Goal: Task Accomplishment & Management: Use online tool/utility

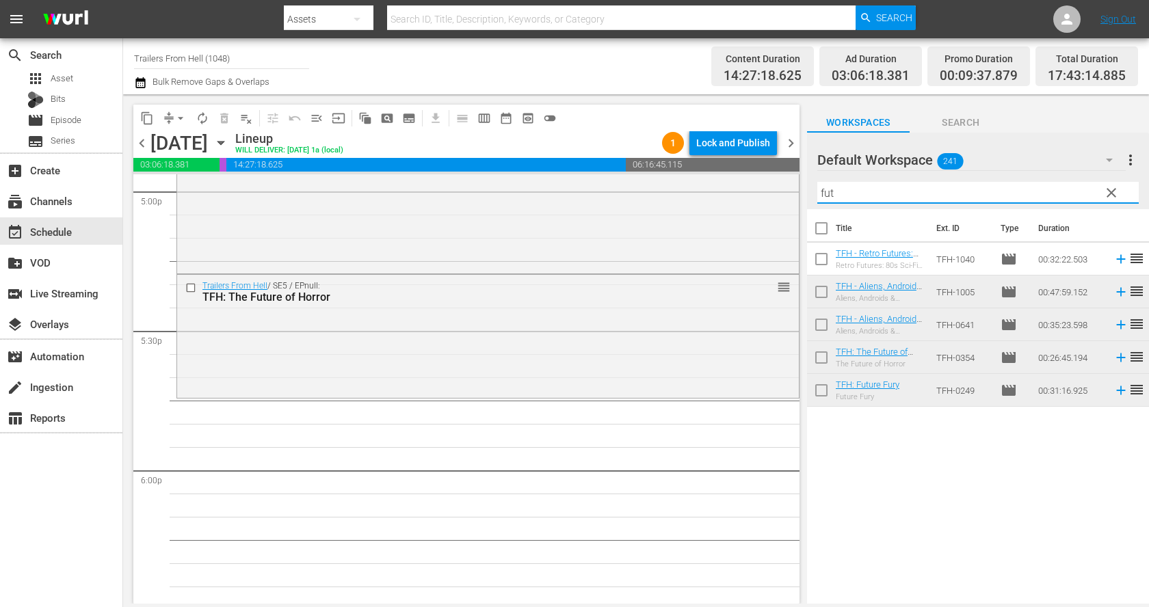
click at [991, 186] on input "fut" at bounding box center [977, 193] width 321 height 22
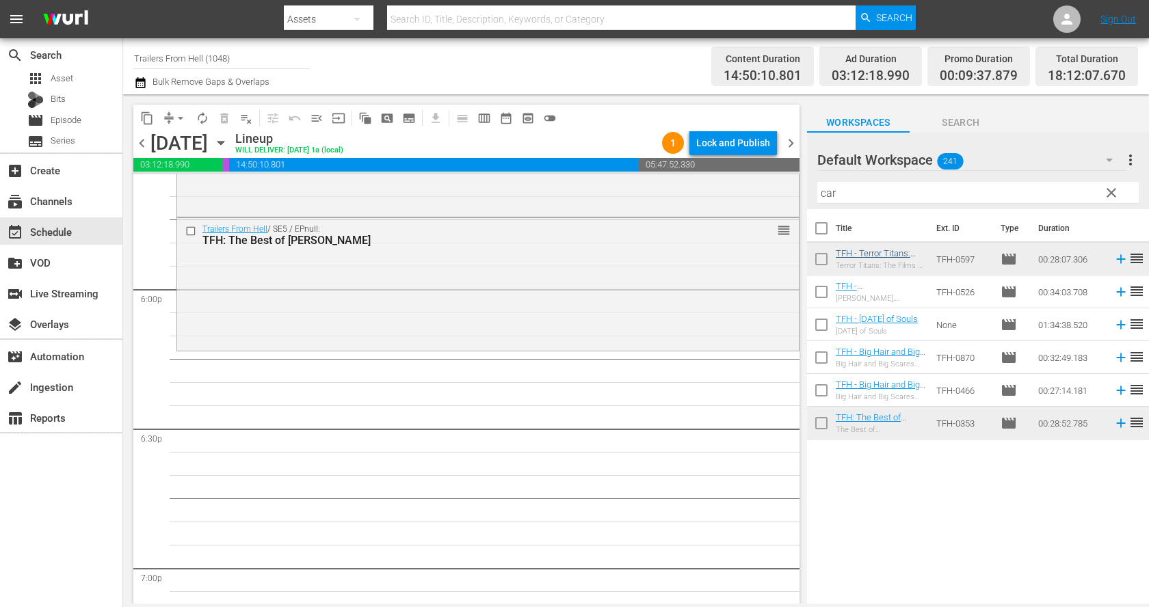
scroll to position [4914, 0]
click at [890, 192] on input "car" at bounding box center [977, 193] width 321 height 22
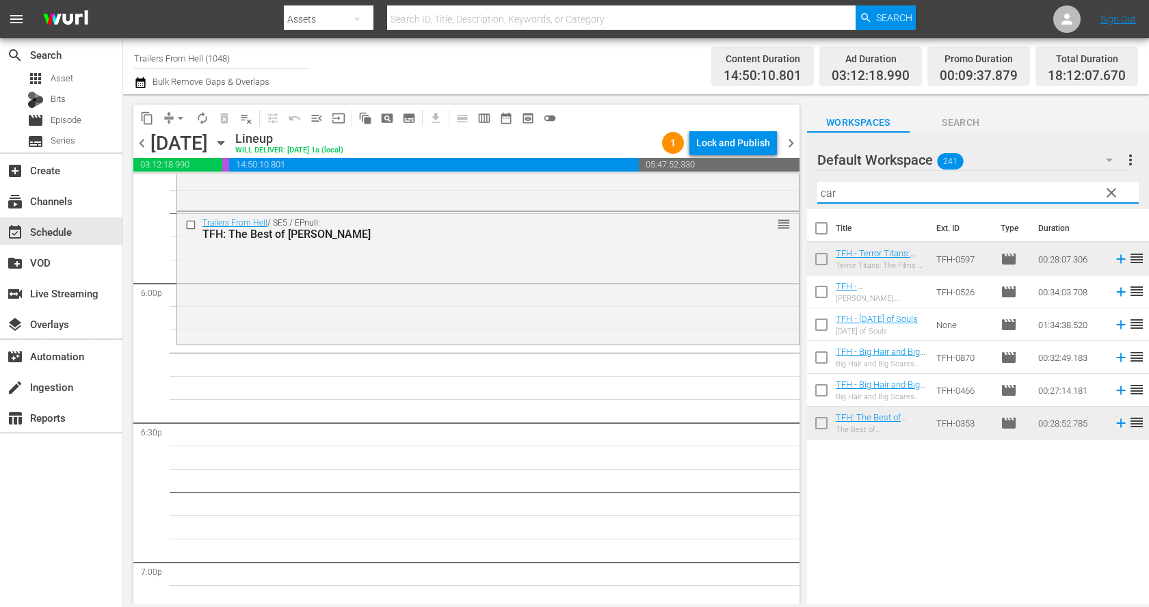
click at [890, 192] on input "car" at bounding box center [977, 193] width 321 height 22
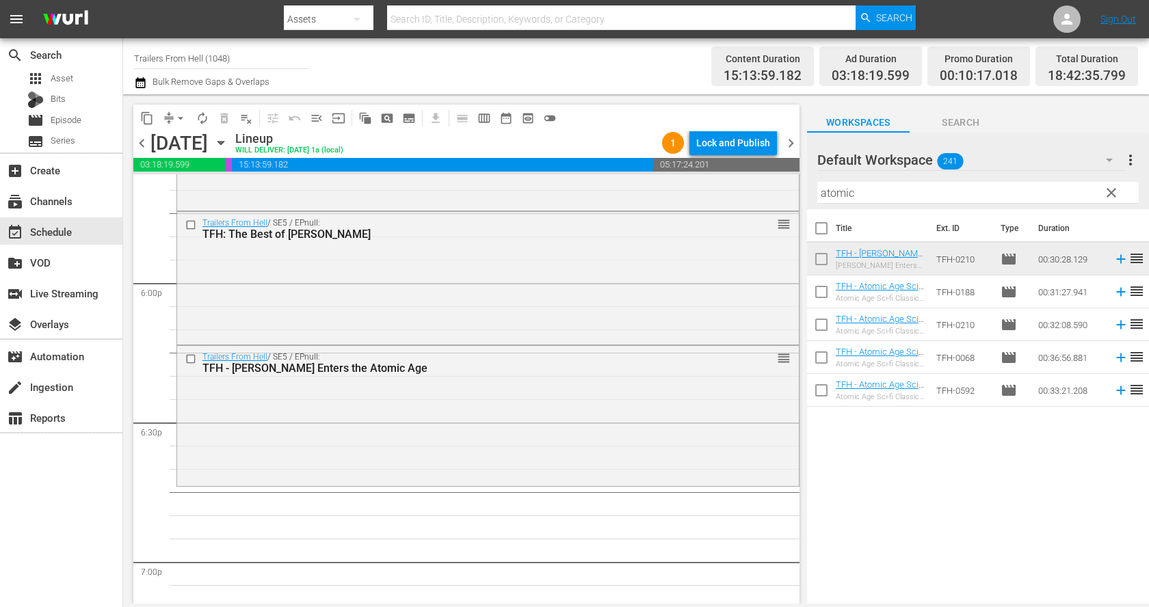
click at [904, 193] on input "atomic" at bounding box center [977, 193] width 321 height 22
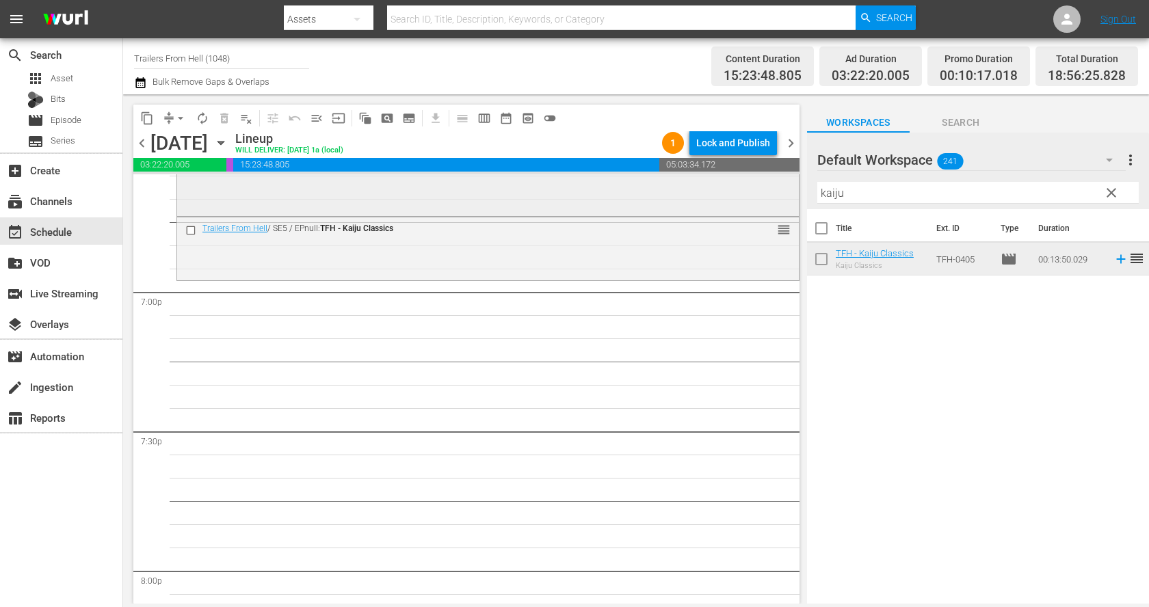
scroll to position [5187, 0]
click at [936, 194] on input "kaiju" at bounding box center [977, 193] width 321 height 22
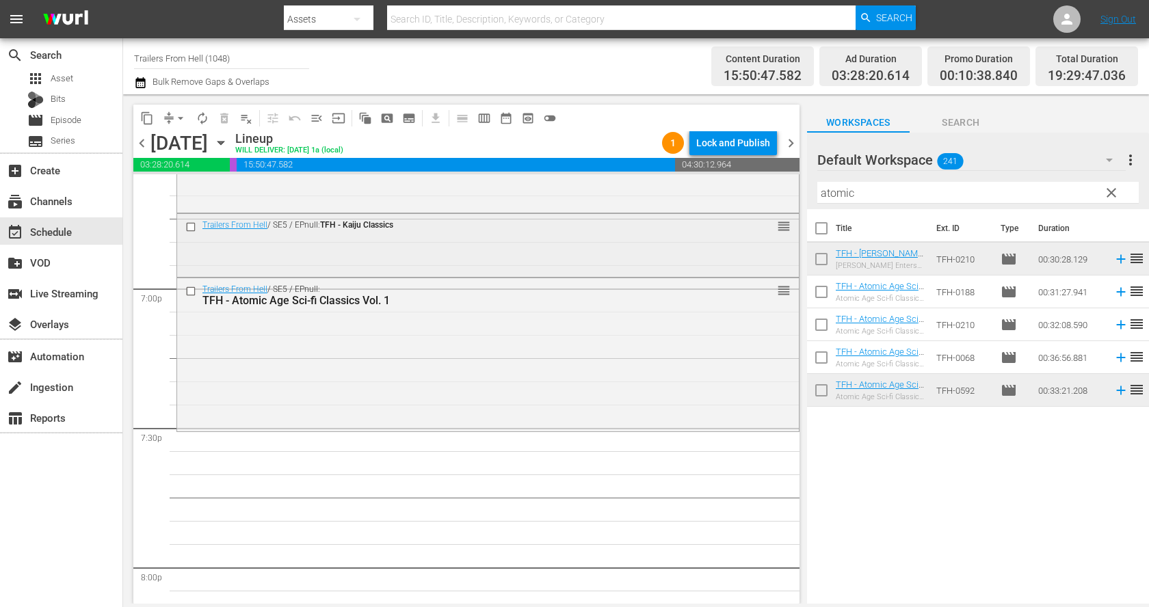
click at [195, 224] on input "checkbox" at bounding box center [192, 228] width 14 height 12
click at [224, 117] on span "delete_forever_outlined" at bounding box center [224, 118] width 14 height 14
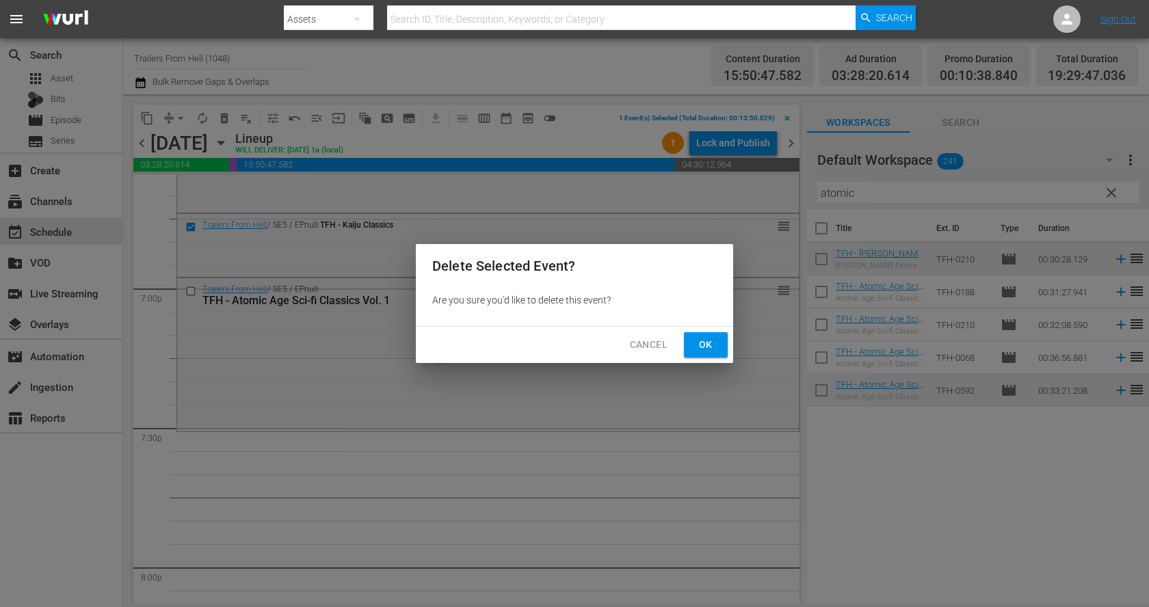
click at [690, 339] on button "Ok" at bounding box center [706, 344] width 44 height 25
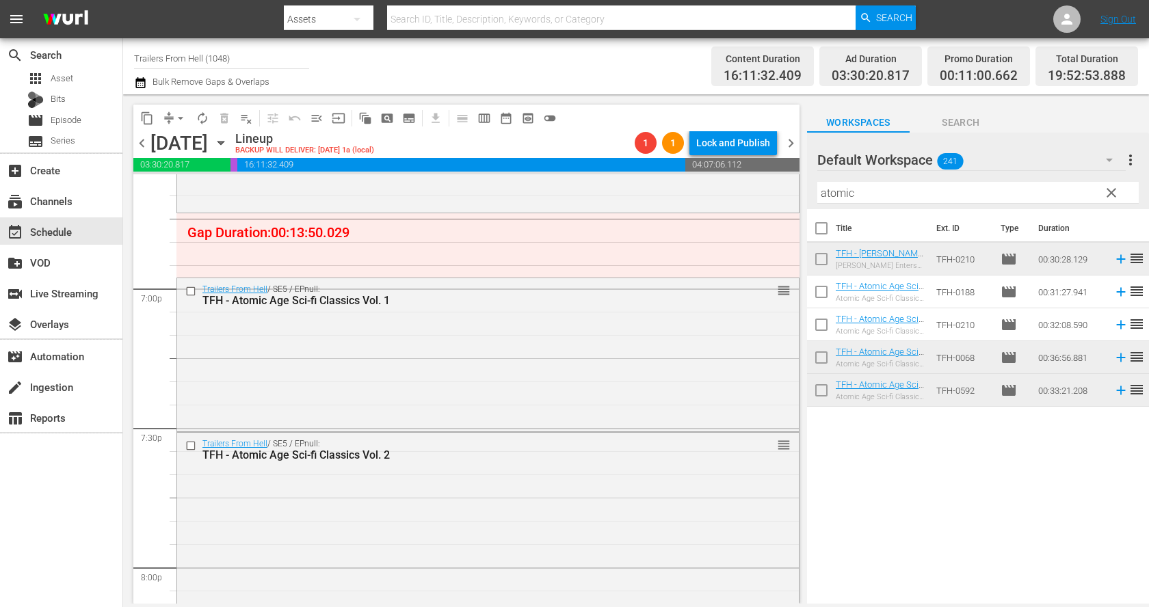
click at [178, 116] on span "arrow_drop_down" at bounding box center [181, 118] width 14 height 14
click at [208, 192] on li "Align to End of Previous Day" at bounding box center [181, 190] width 144 height 23
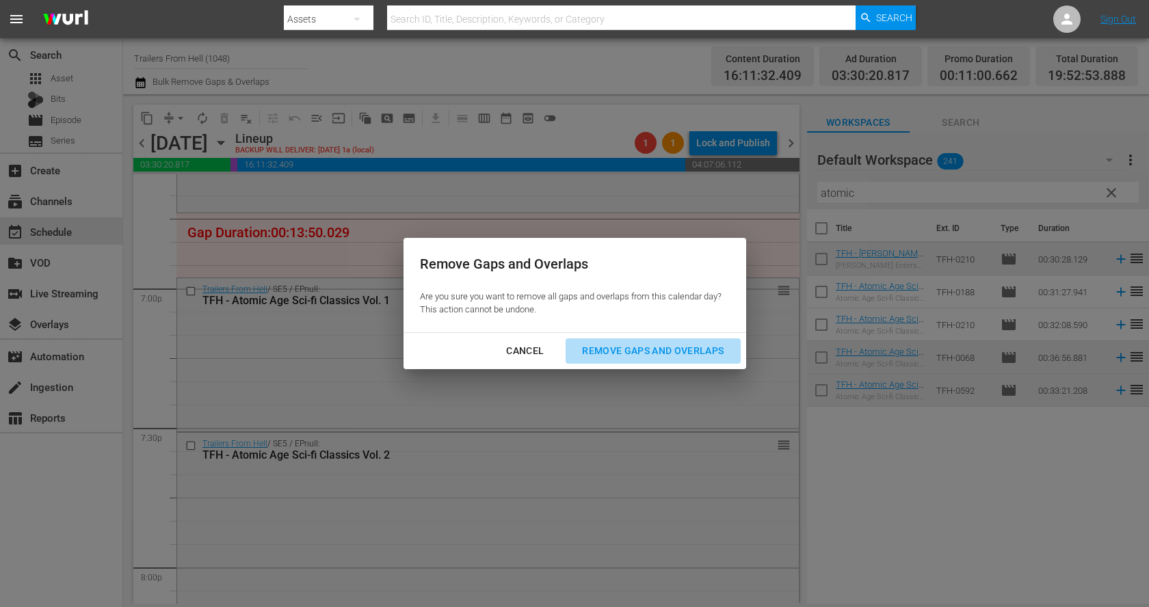
click at [613, 344] on div "Remove Gaps and Overlaps" at bounding box center [652, 351] width 163 height 17
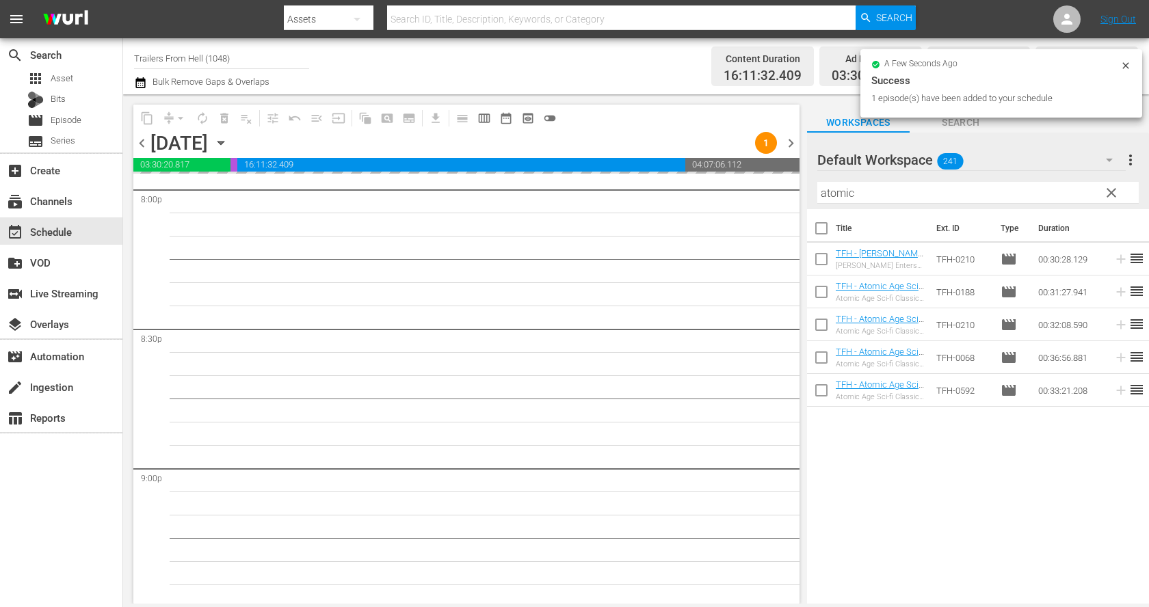
scroll to position [5570, 0]
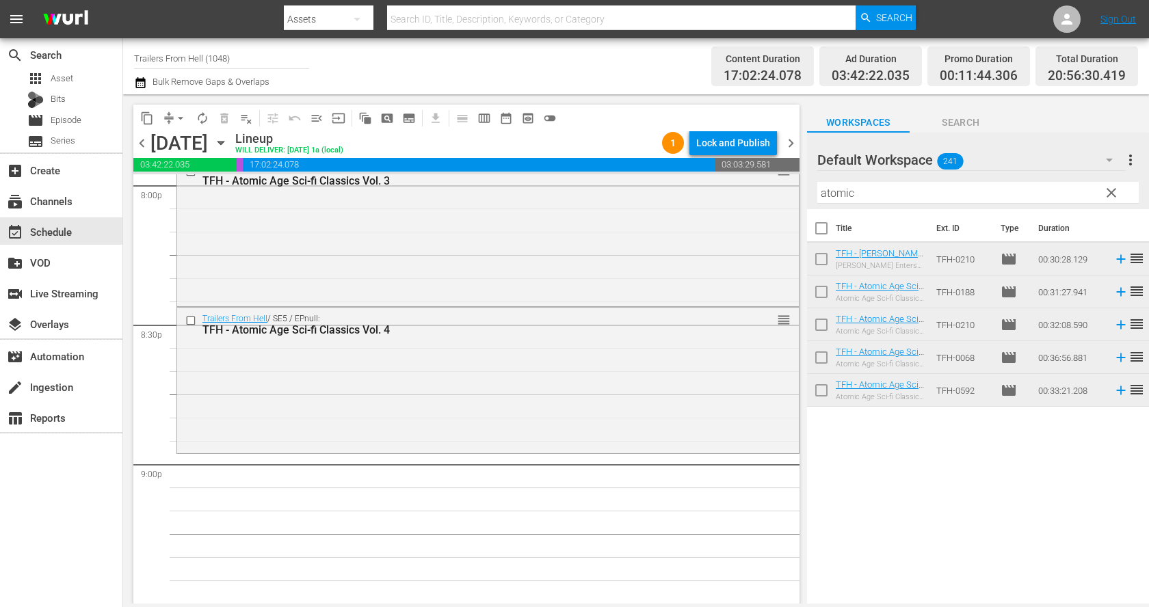
click at [962, 195] on input "atomic" at bounding box center [977, 193] width 321 height 22
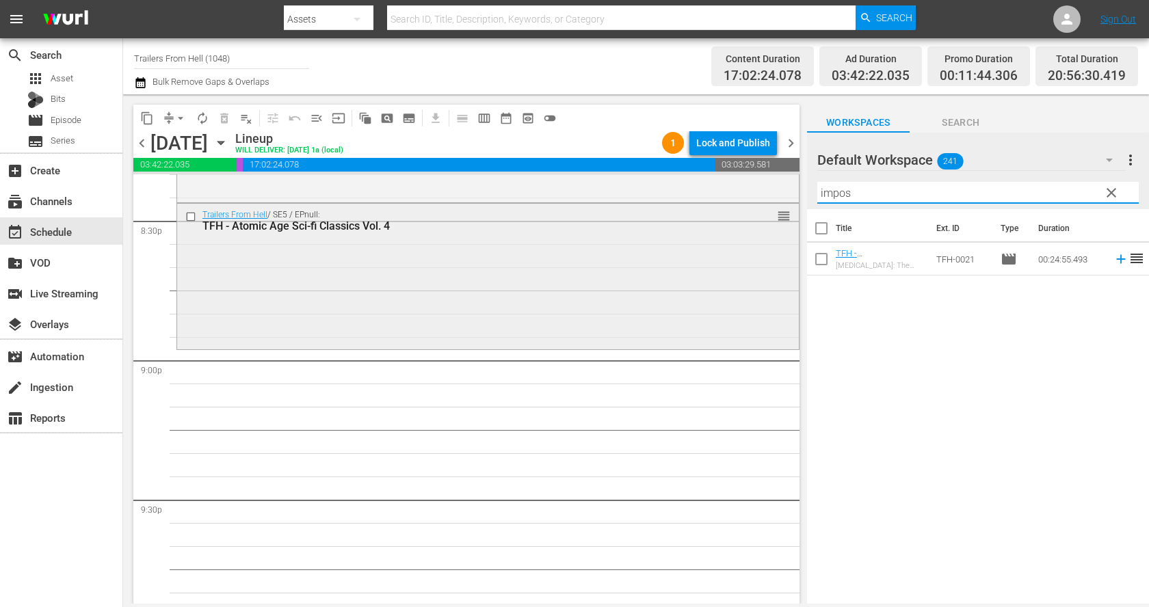
scroll to position [5747, 0]
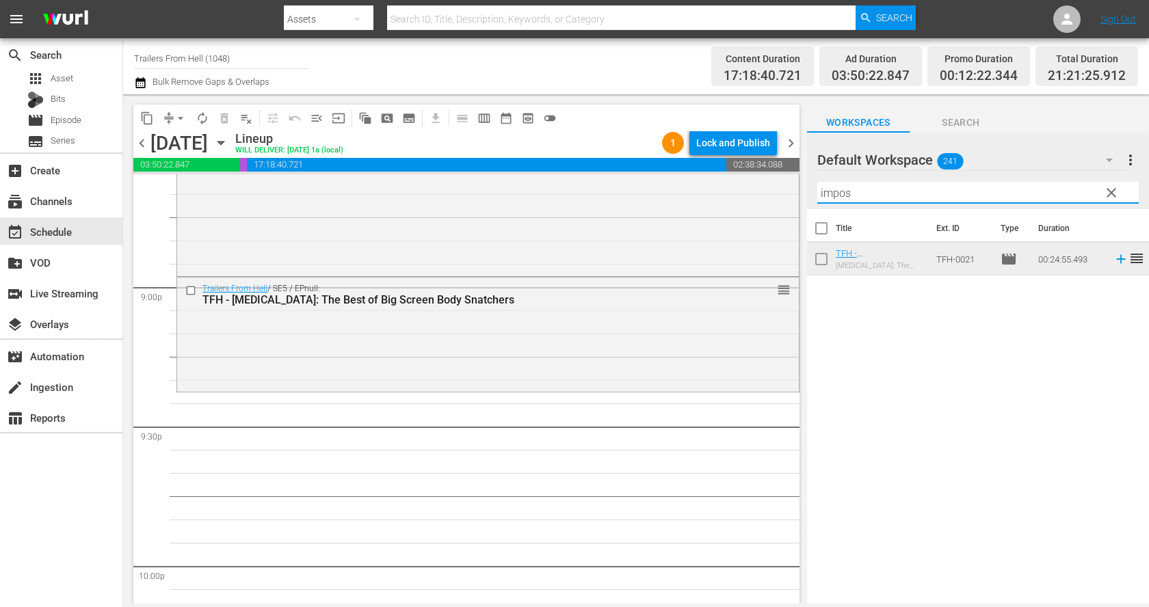
click at [864, 195] on input "impos" at bounding box center [977, 193] width 321 height 22
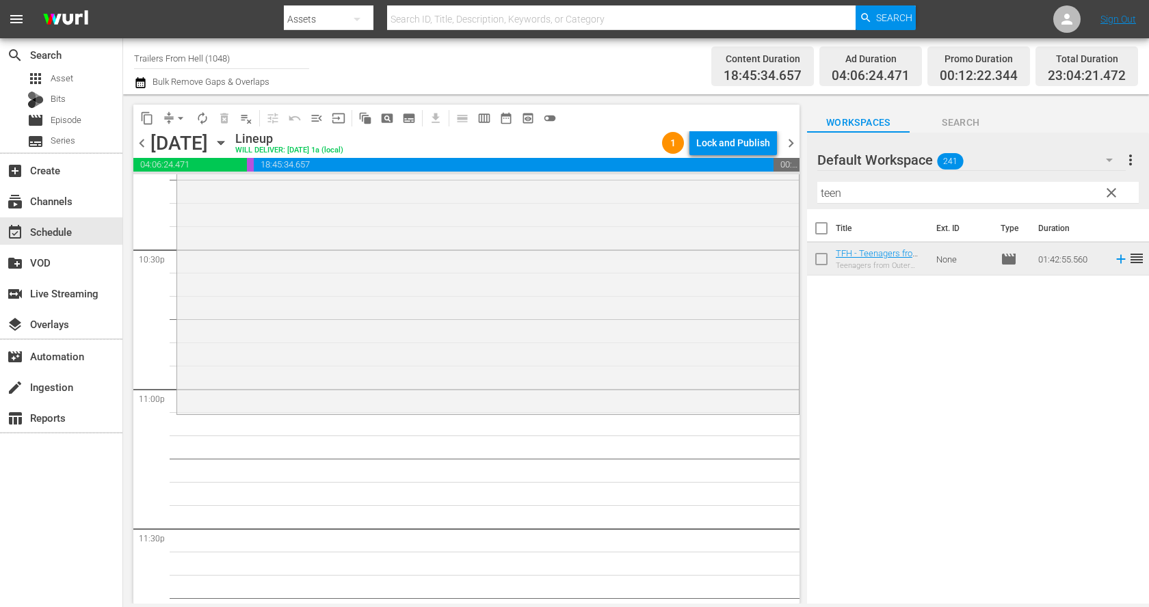
scroll to position [6211, 0]
click at [858, 198] on input "teen" at bounding box center [977, 193] width 321 height 22
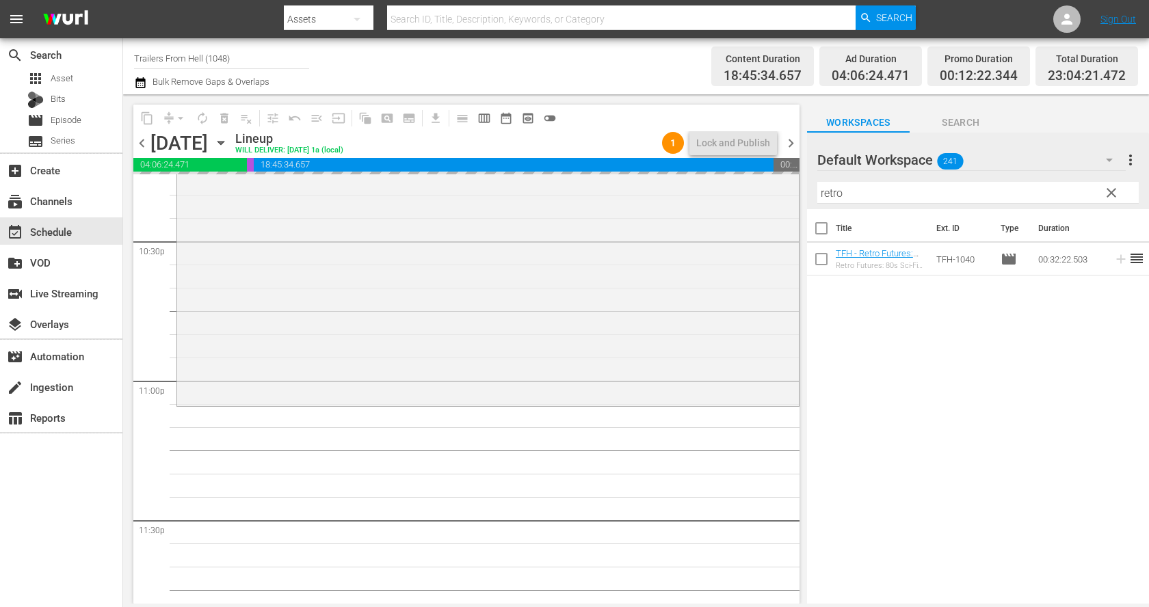
drag, startPoint x: 944, startPoint y: 259, endPoint x: 644, endPoint y: 408, distance: 334.9
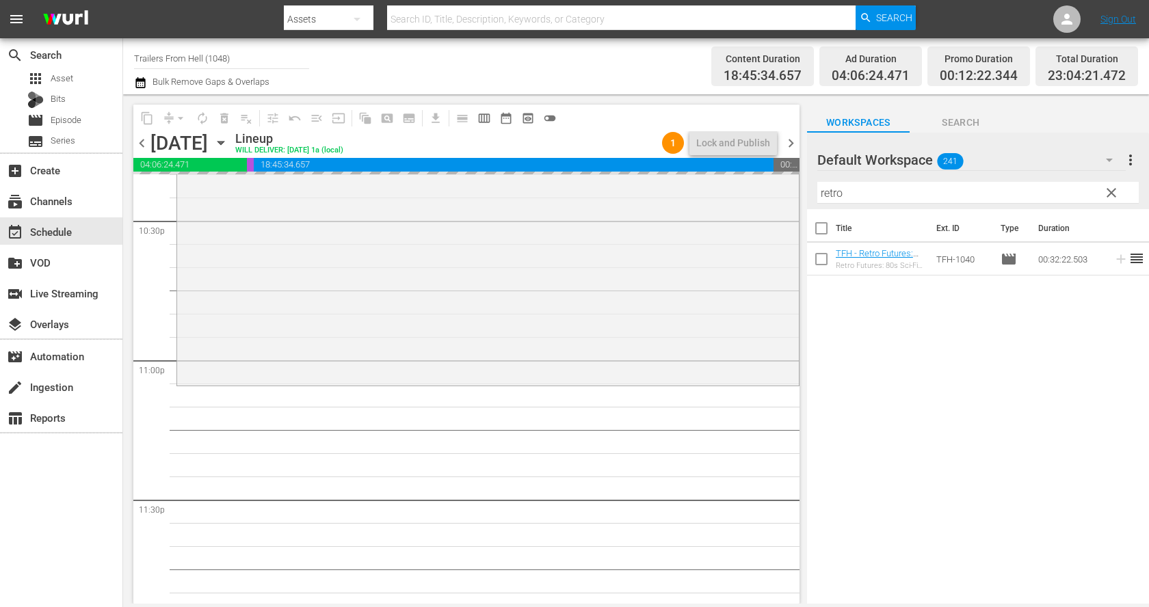
scroll to position [6267, 0]
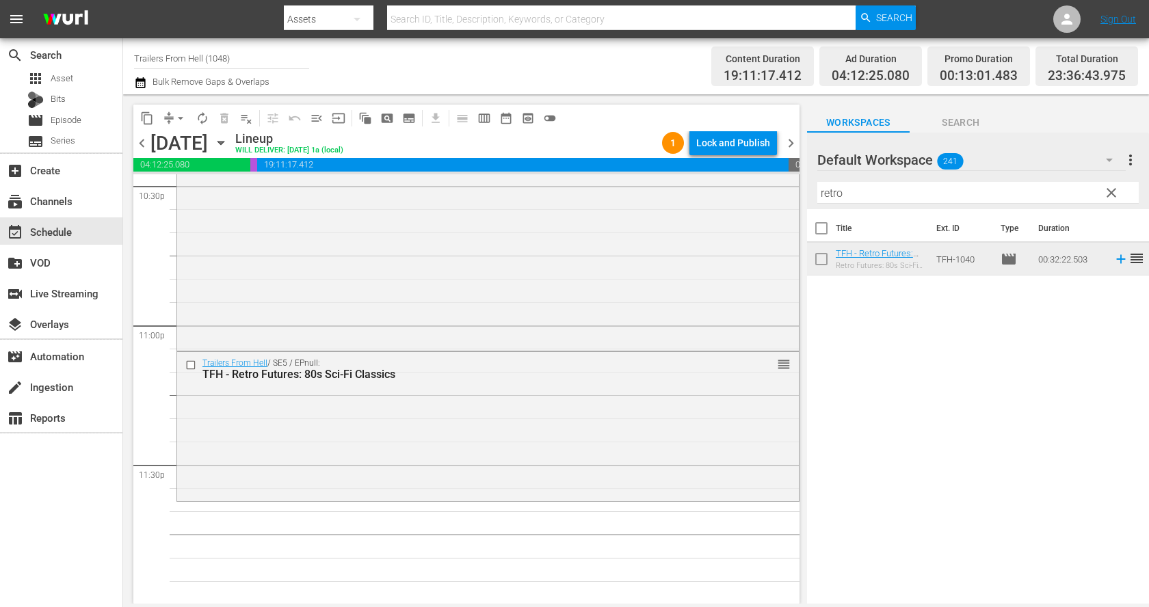
click at [950, 188] on input "retro" at bounding box center [977, 193] width 321 height 22
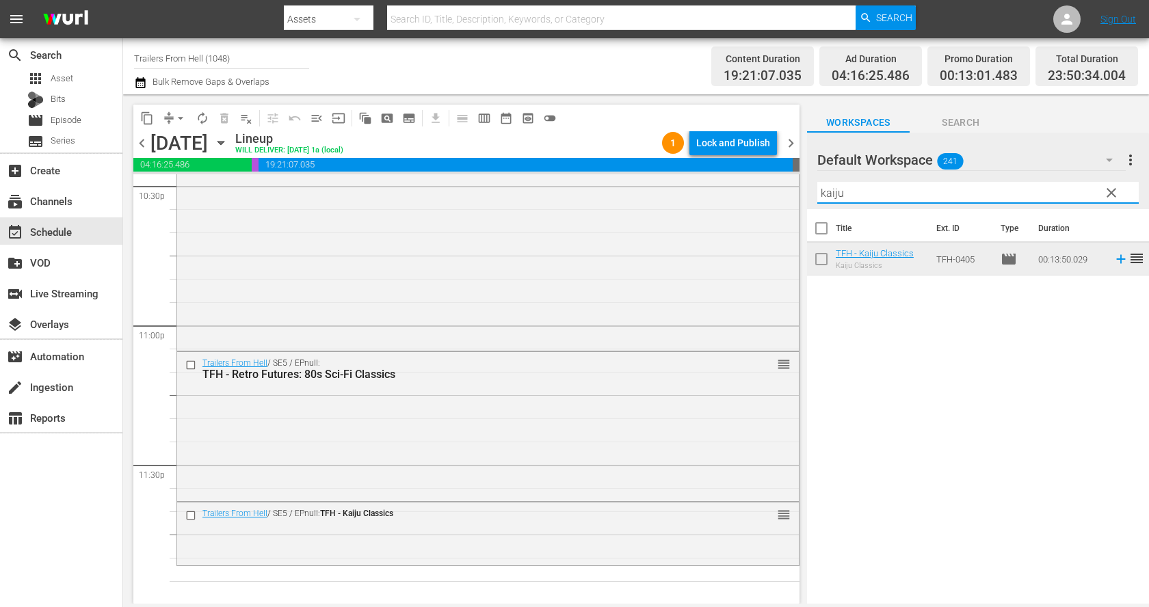
click at [905, 196] on input "kaiju" at bounding box center [977, 193] width 321 height 22
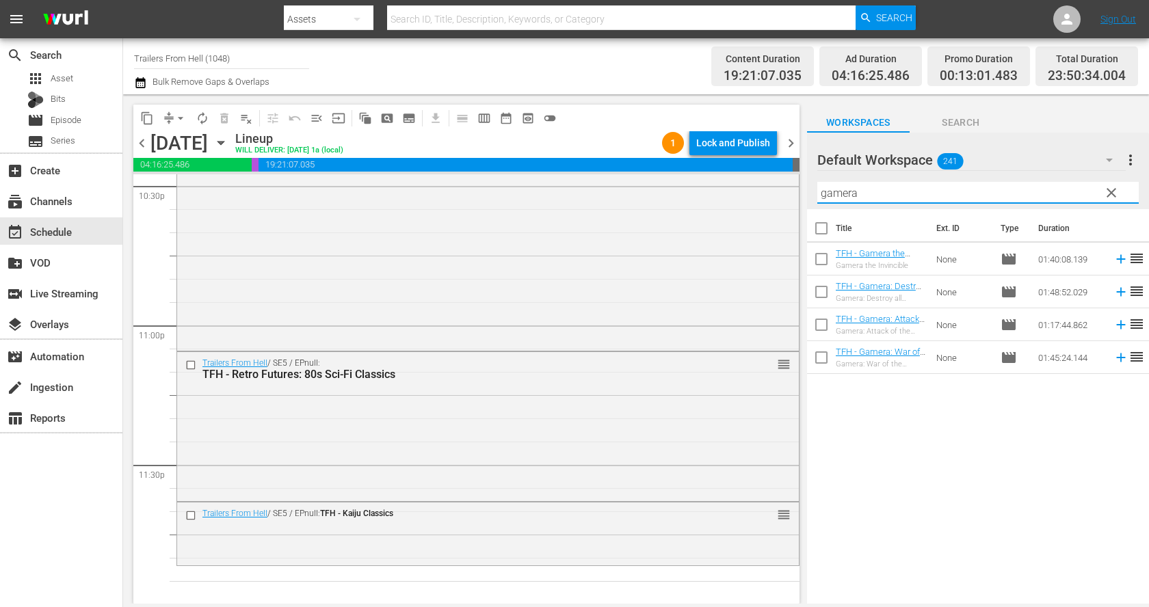
type input "gamera"
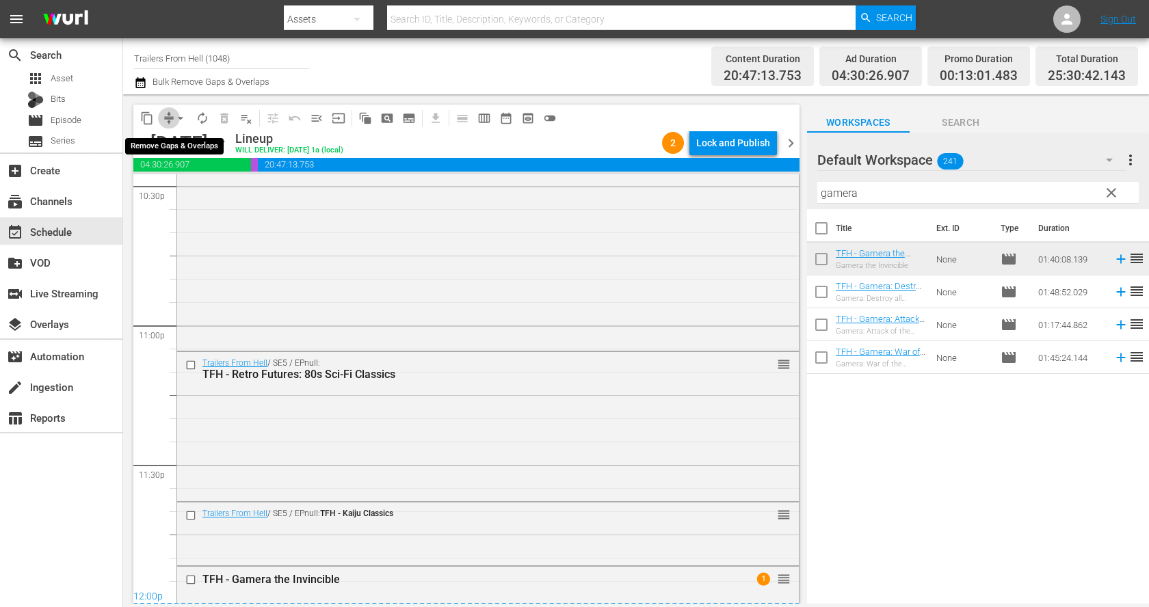
click at [167, 111] on span "compress" at bounding box center [169, 118] width 14 height 14
click at [175, 116] on span "arrow_drop_down" at bounding box center [181, 118] width 14 height 14
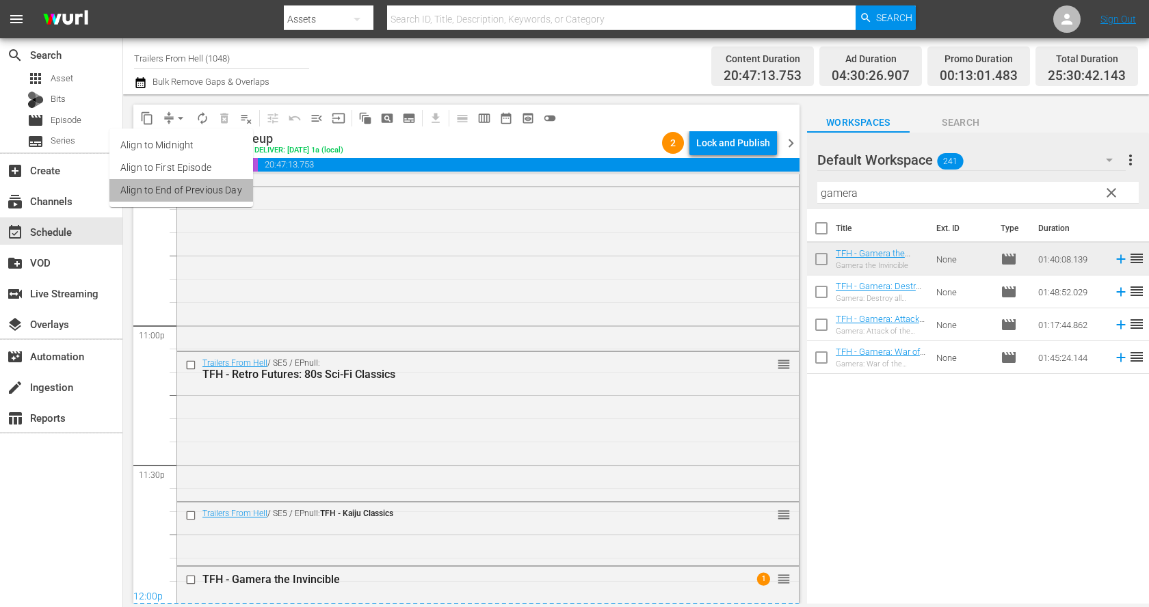
click at [187, 179] on li "Align to End of Previous Day" at bounding box center [181, 190] width 144 height 23
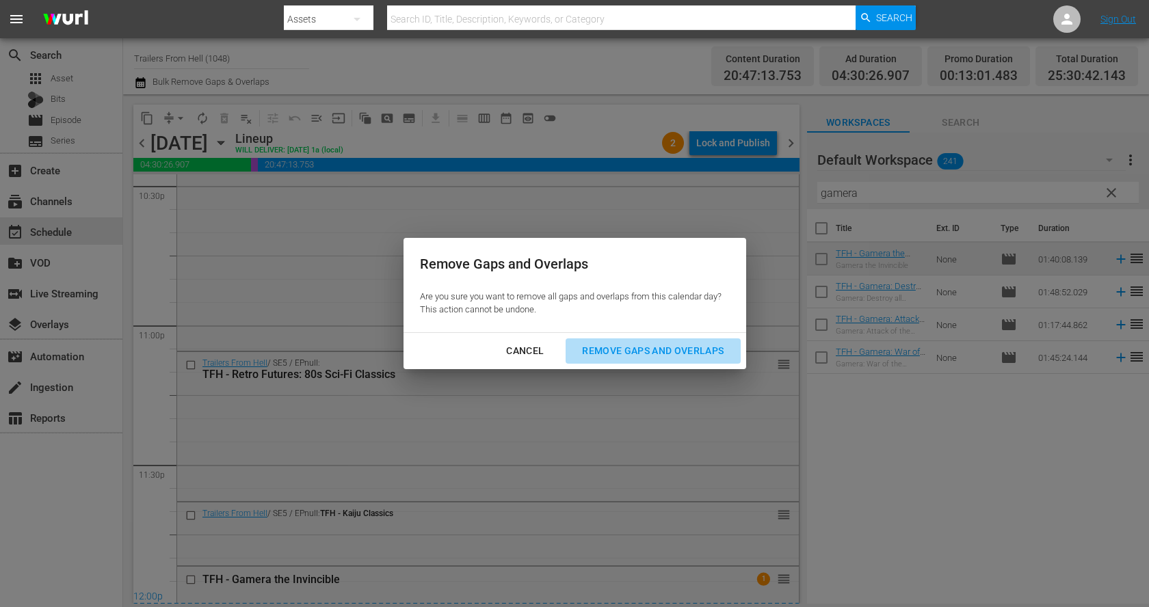
click at [618, 348] on div "Remove Gaps and Overlaps" at bounding box center [652, 351] width 163 height 17
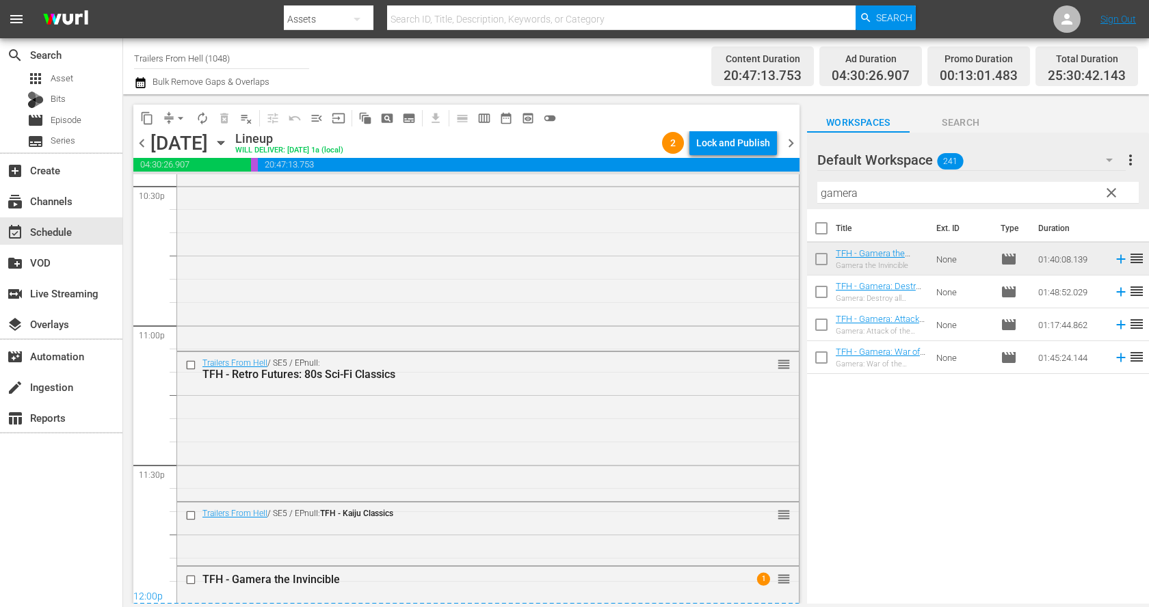
click at [741, 143] on div "Lock and Publish" at bounding box center [733, 143] width 74 height 25
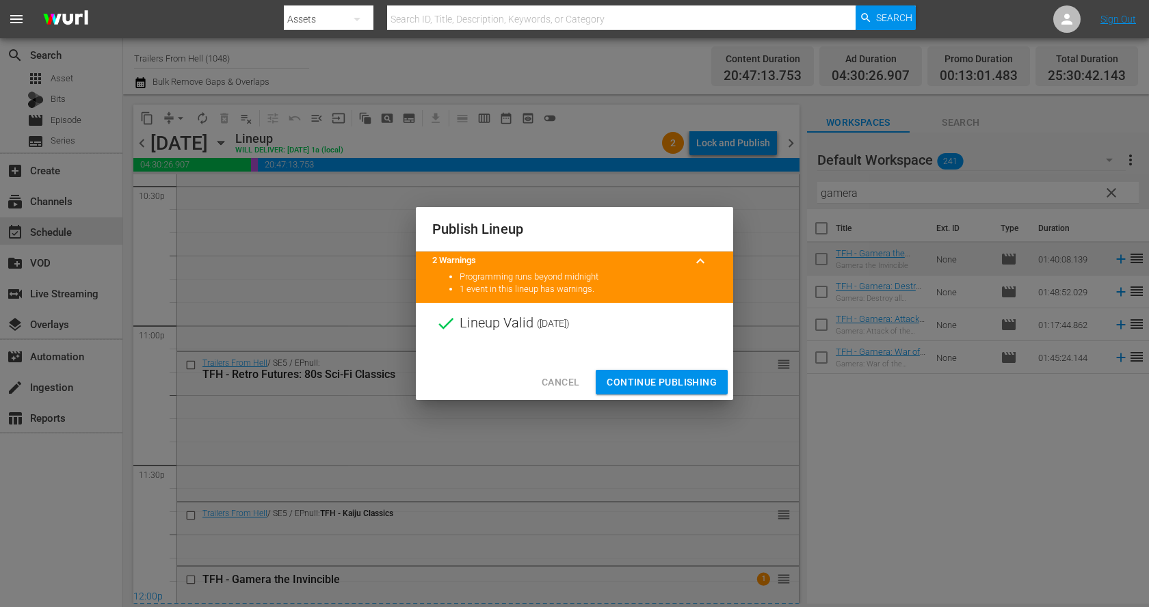
click at [678, 379] on span "Continue Publishing" at bounding box center [662, 382] width 110 height 17
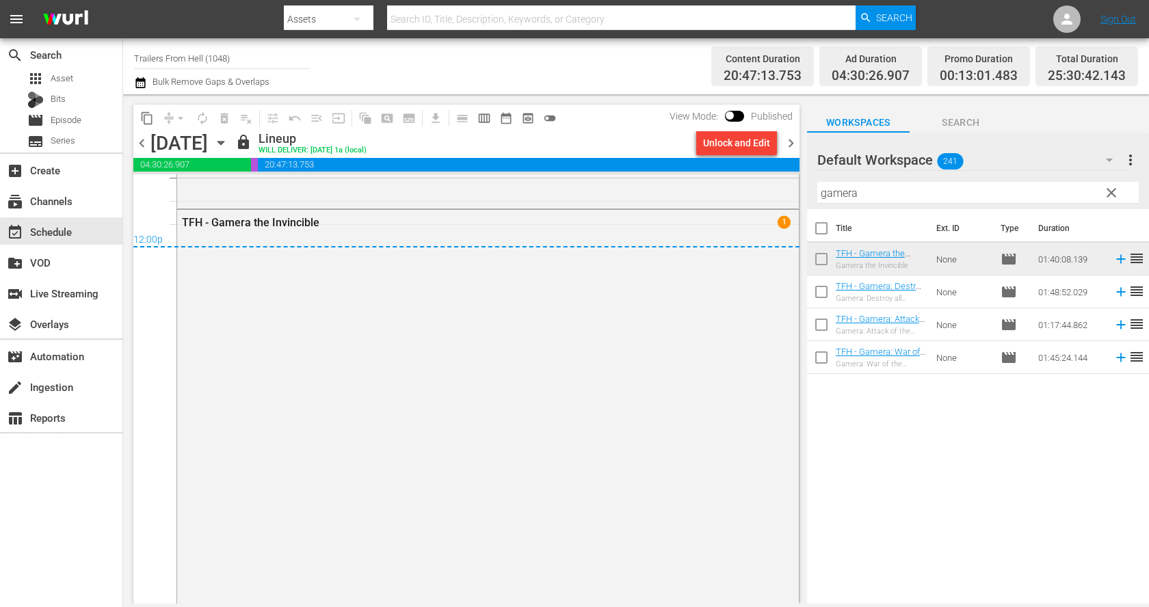
scroll to position [6695, 0]
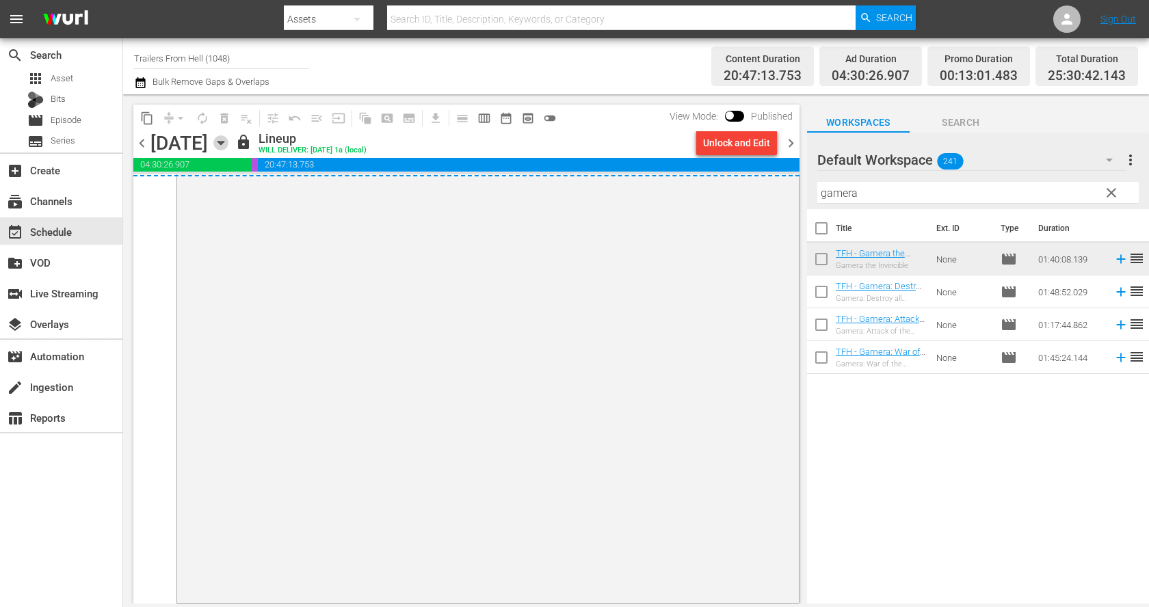
click at [228, 146] on icon "button" at bounding box center [220, 142] width 15 height 15
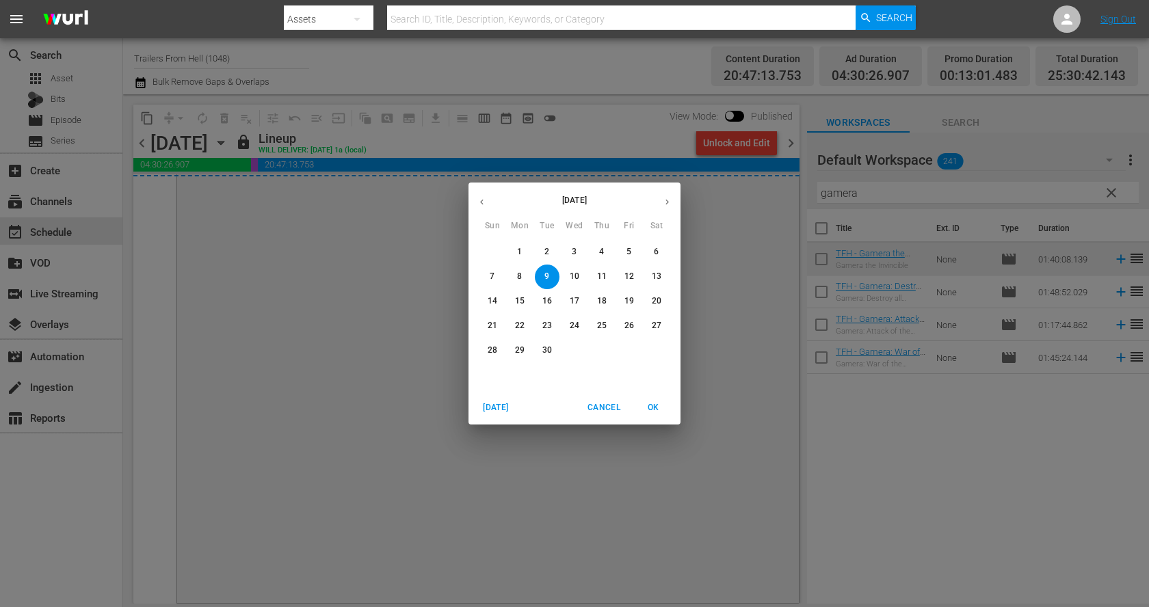
click at [577, 272] on p "10" at bounding box center [575, 277] width 10 height 12
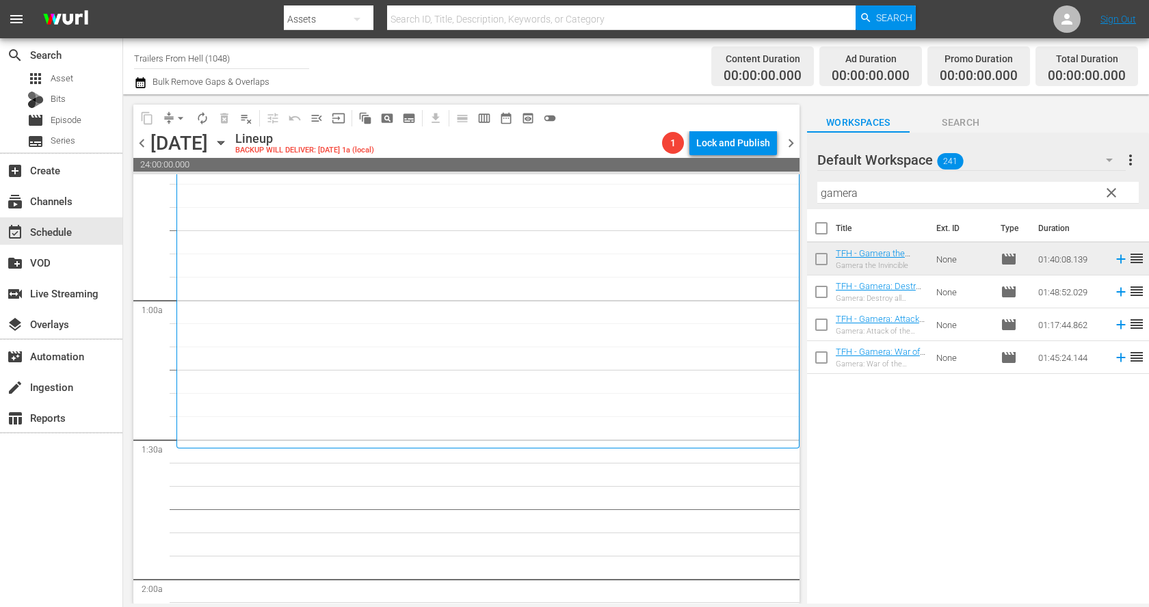
scroll to position [188, 0]
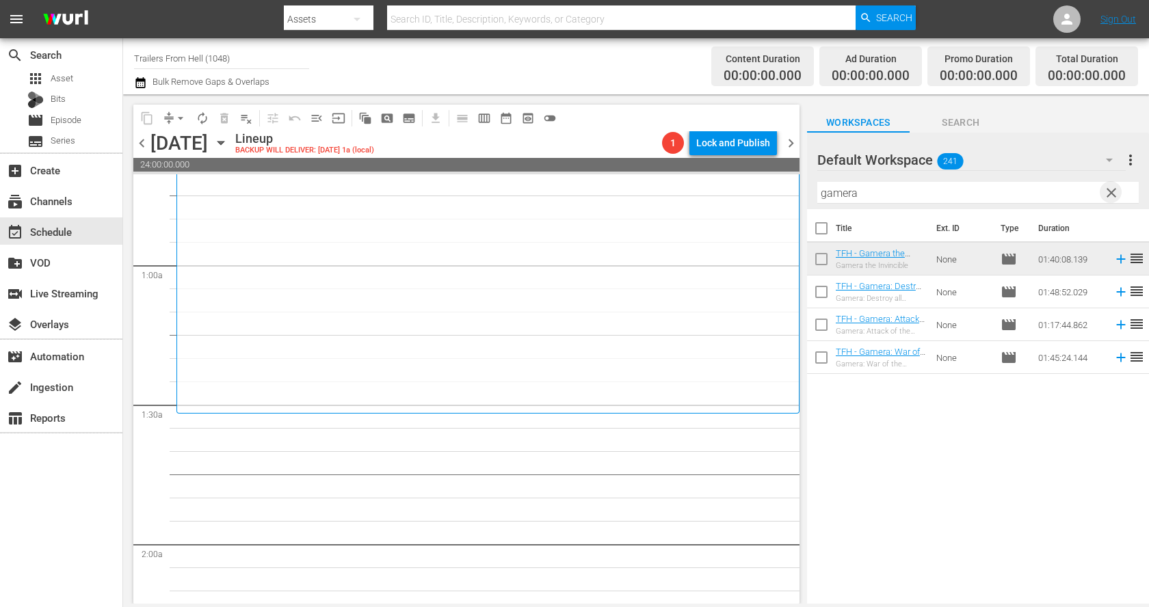
click at [1115, 196] on span "clear" at bounding box center [1111, 193] width 16 height 16
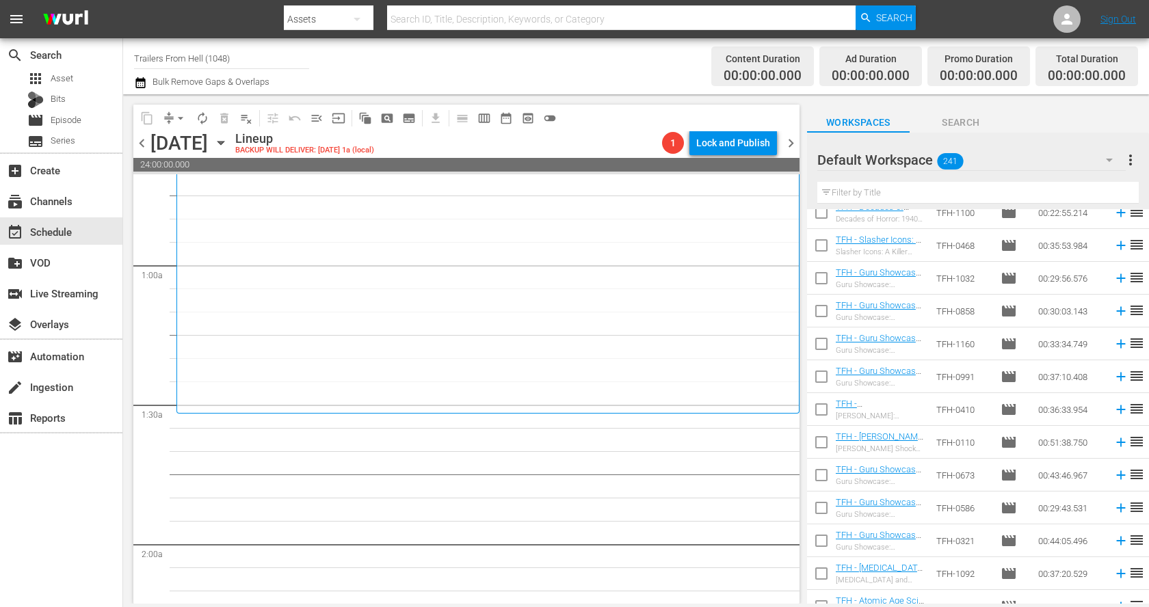
scroll to position [2194, 0]
